Goal: Task Accomplishment & Management: Use online tool/utility

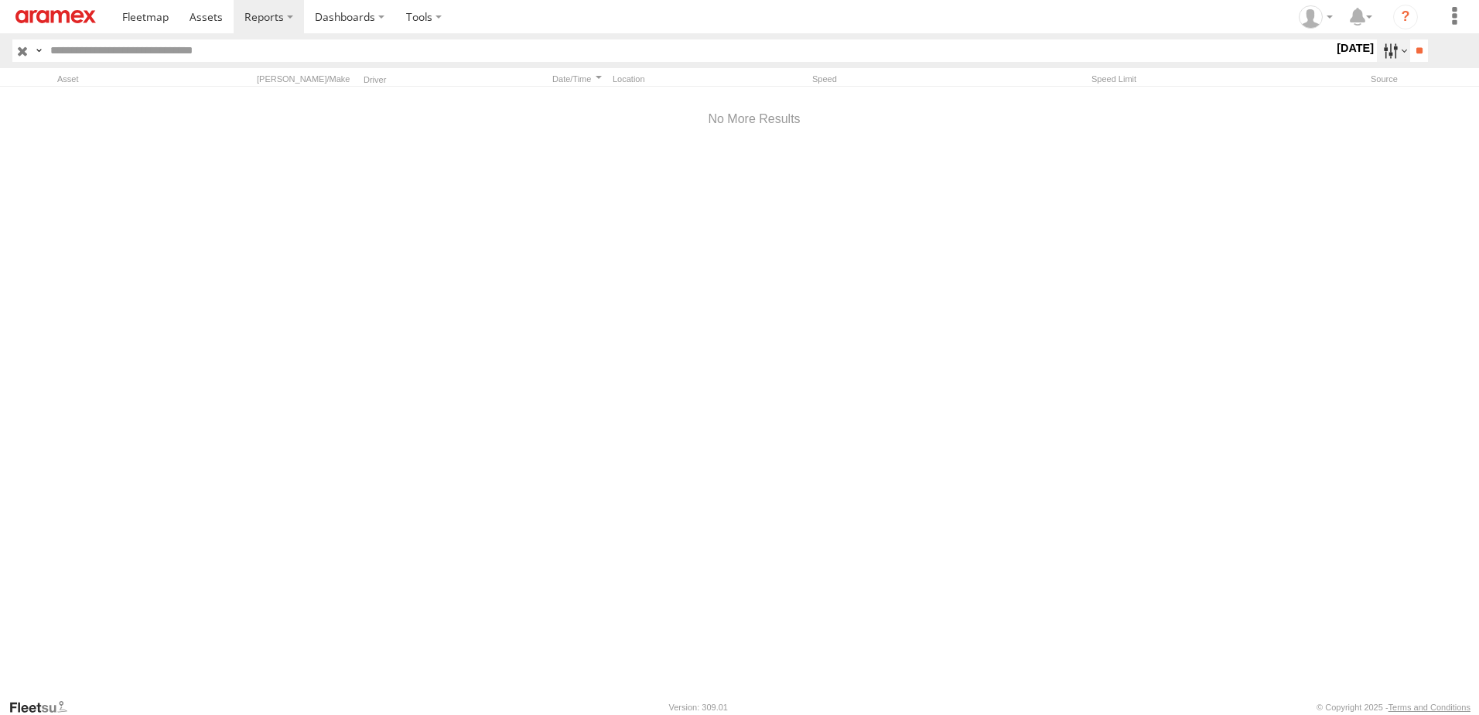
click at [1377, 51] on label at bounding box center [1393, 50] width 33 height 22
click at [0, 0] on span "DHA - Dharan" at bounding box center [0, 0] width 0 height 0
click at [0, 0] on label at bounding box center [0, 0] width 0 height 0
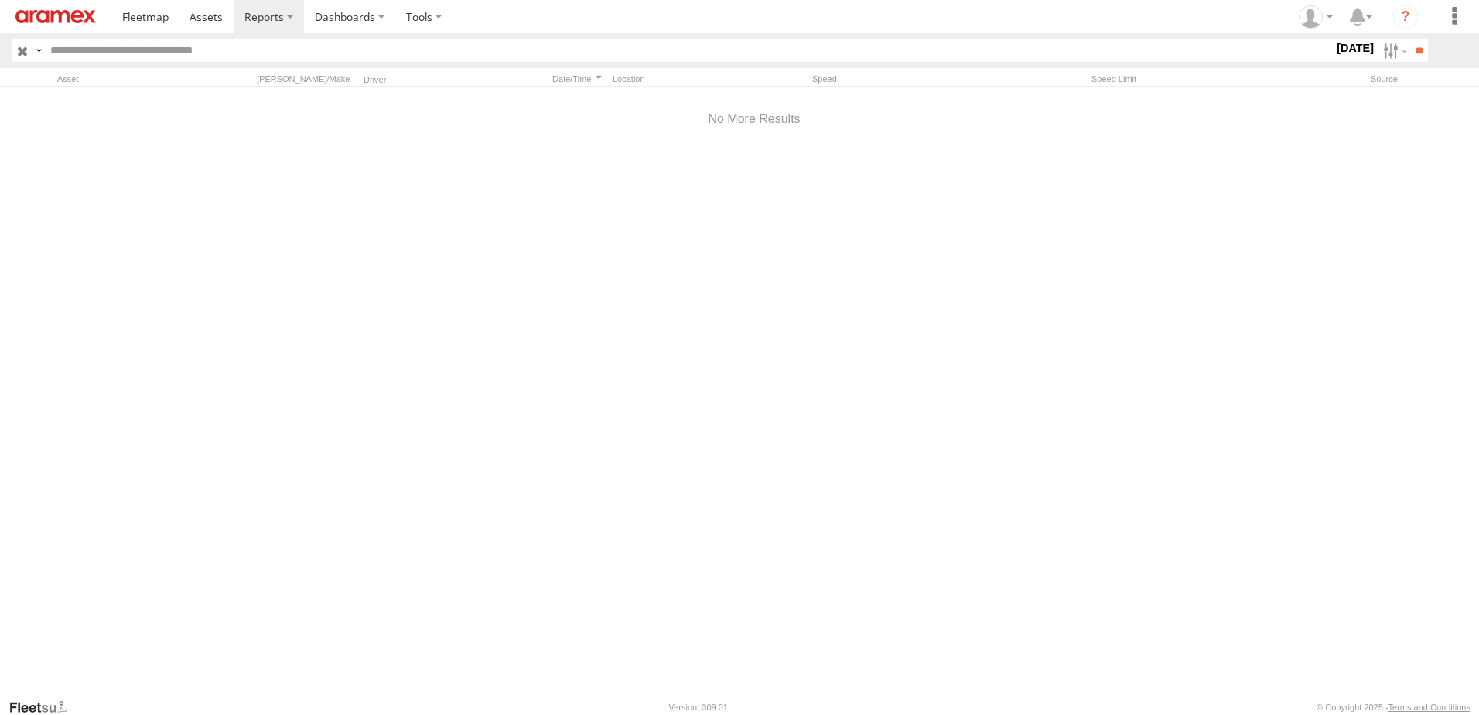
click at [0, 0] on label at bounding box center [0, 0] width 0 height 0
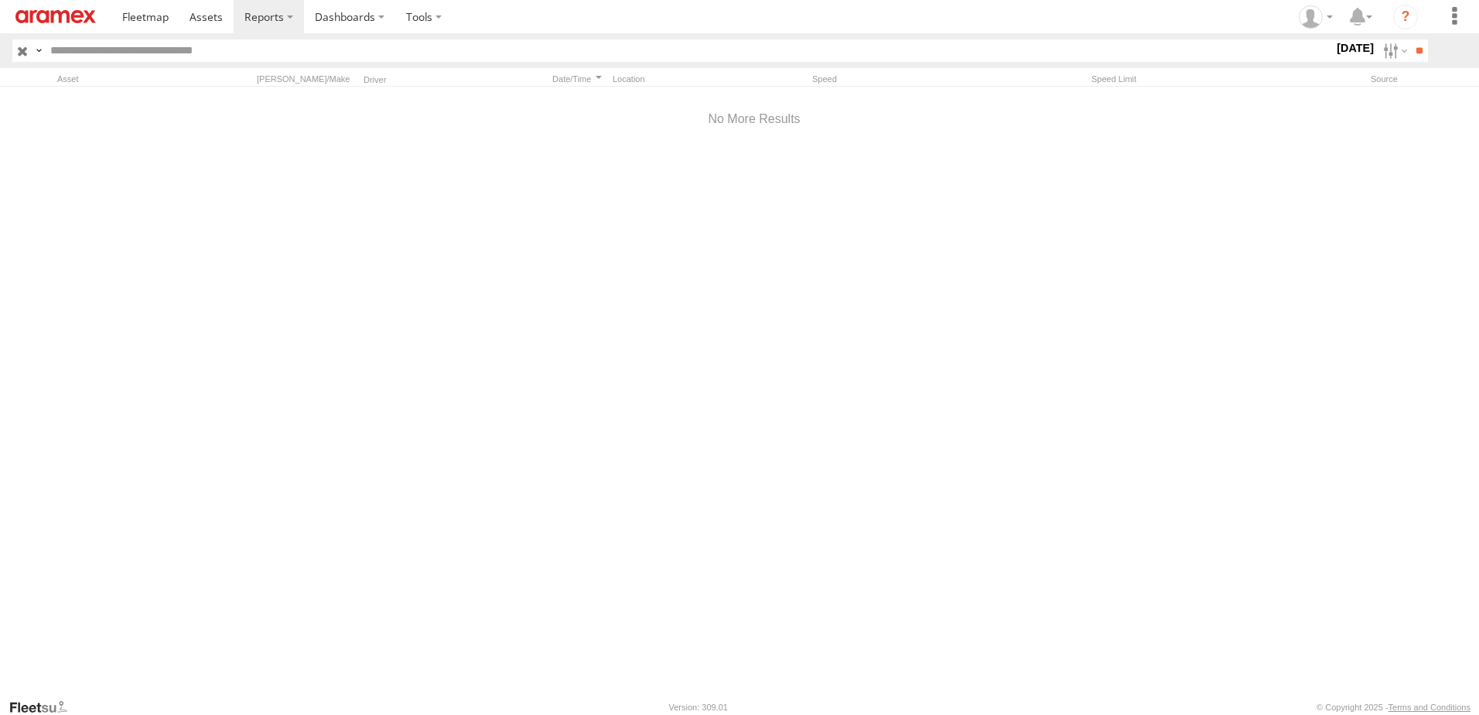
click at [0, 0] on label at bounding box center [0, 0] width 0 height 0
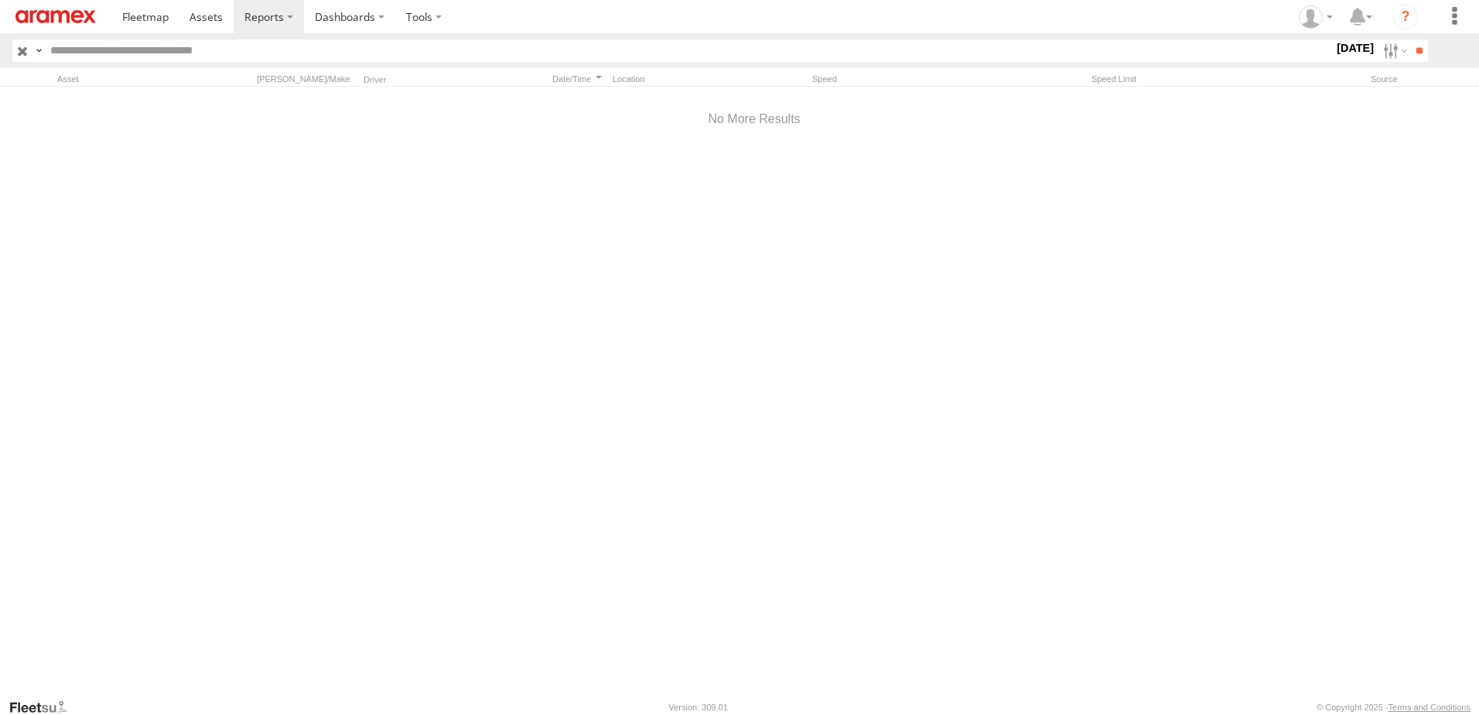
click at [0, 0] on label at bounding box center [0, 0] width 0 height 0
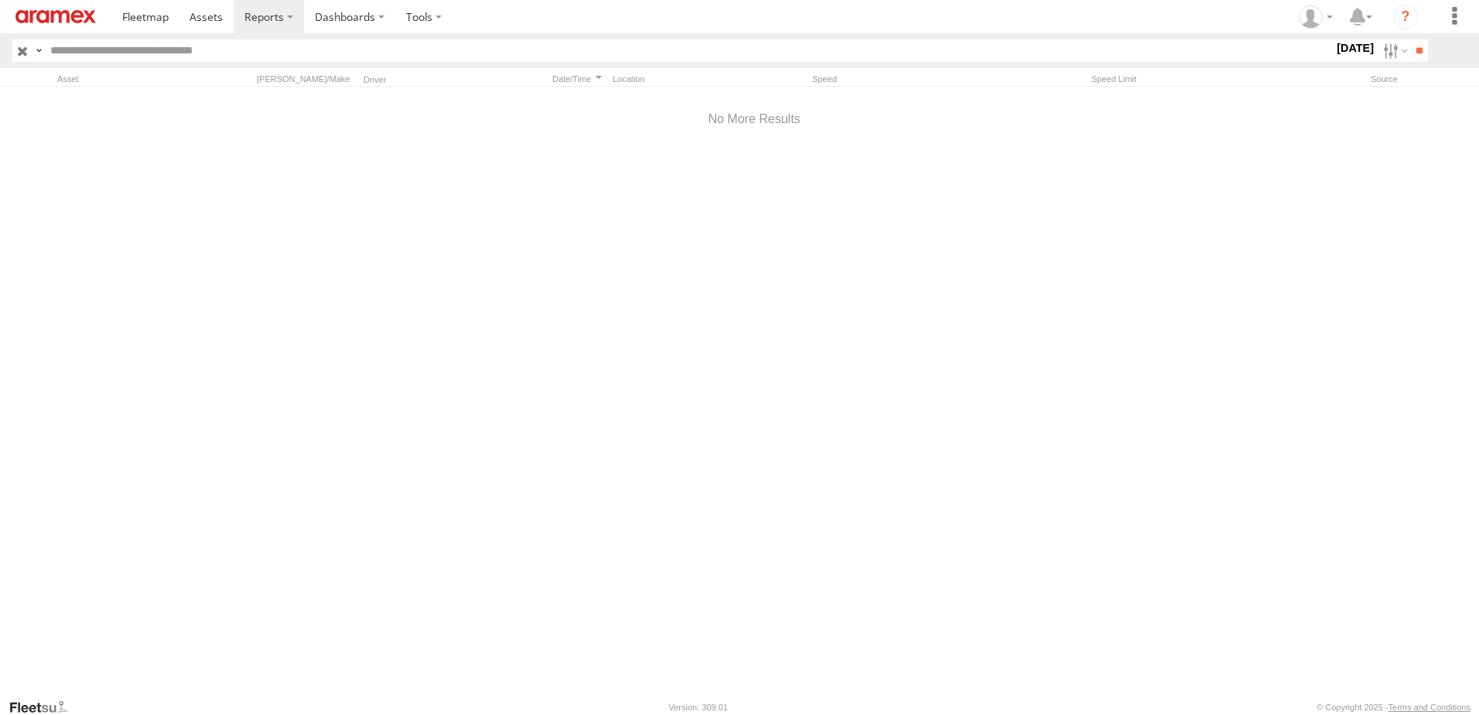
click at [0, 0] on label at bounding box center [0, 0] width 0 height 0
click at [1410, 50] on input "**" at bounding box center [1419, 50] width 18 height 22
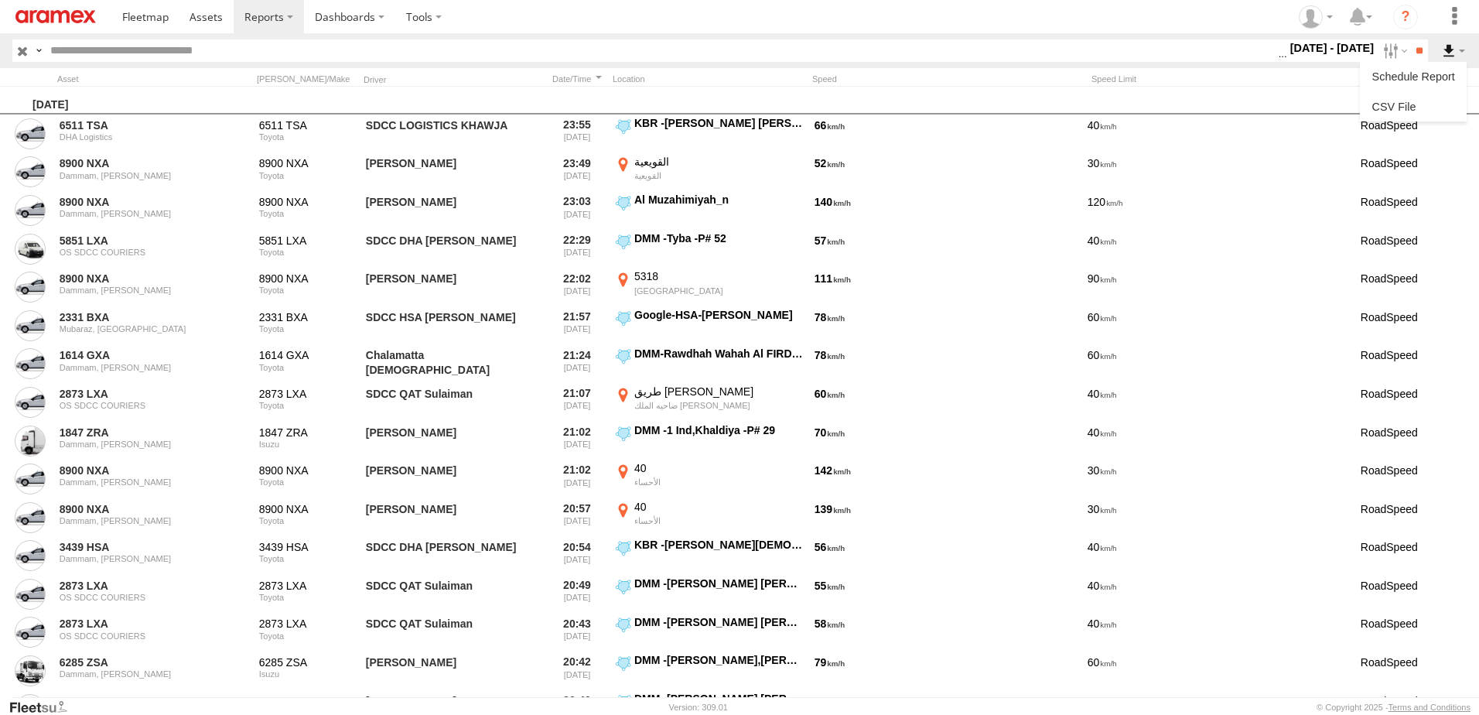
click at [1441, 54] on label at bounding box center [1453, 50] width 26 height 22
click at [1415, 104] on link at bounding box center [1413, 106] width 94 height 23
